Goal: Transaction & Acquisition: Book appointment/travel/reservation

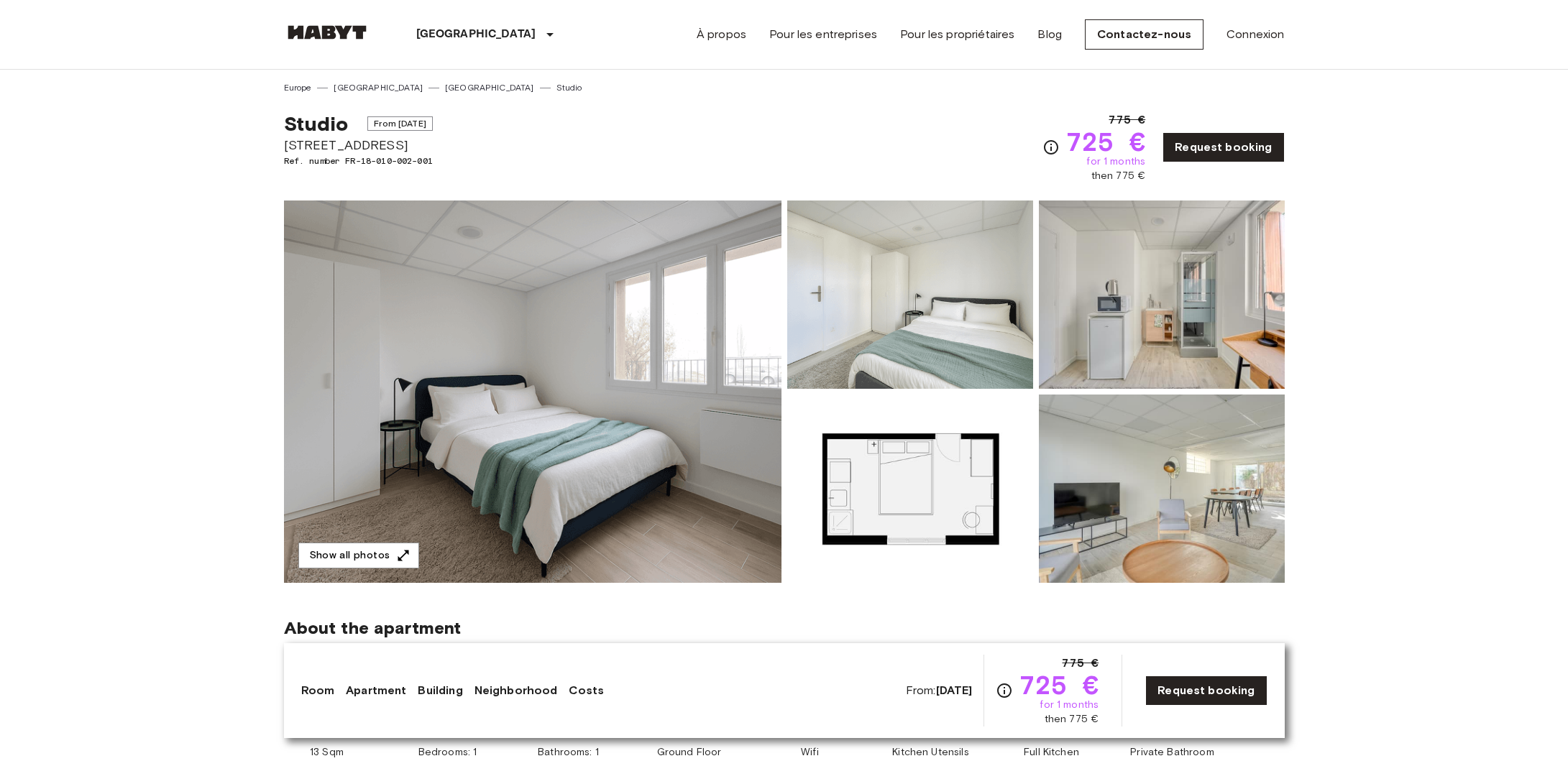
click at [372, 549] on button "Show all photos" at bounding box center [359, 556] width 121 height 26
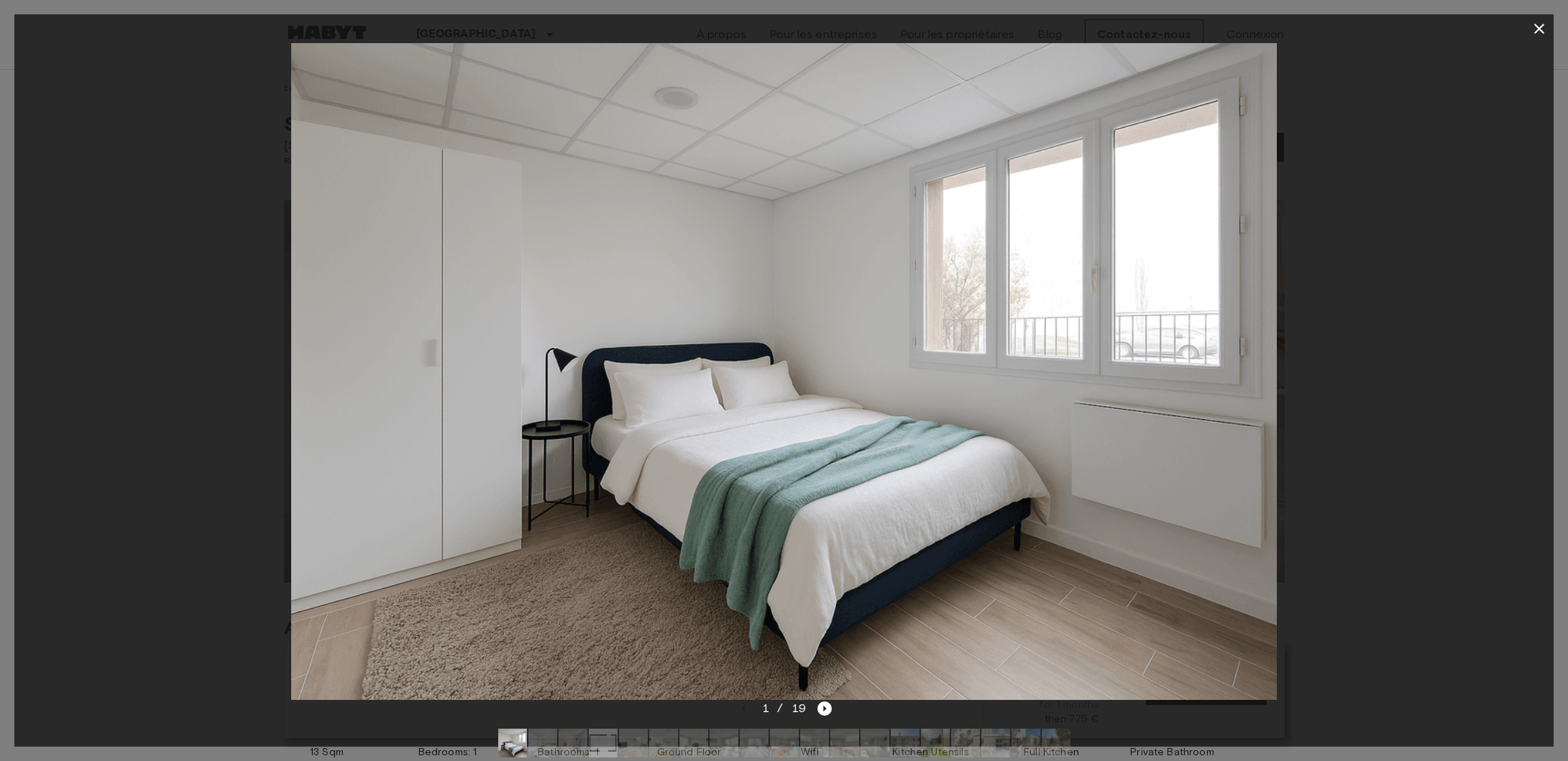
click at [1535, 46] on div at bounding box center [784, 372] width 1540 height 657
click at [1535, 28] on icon "button" at bounding box center [1539, 28] width 17 height 17
